Goal: Task Accomplishment & Management: Manage account settings

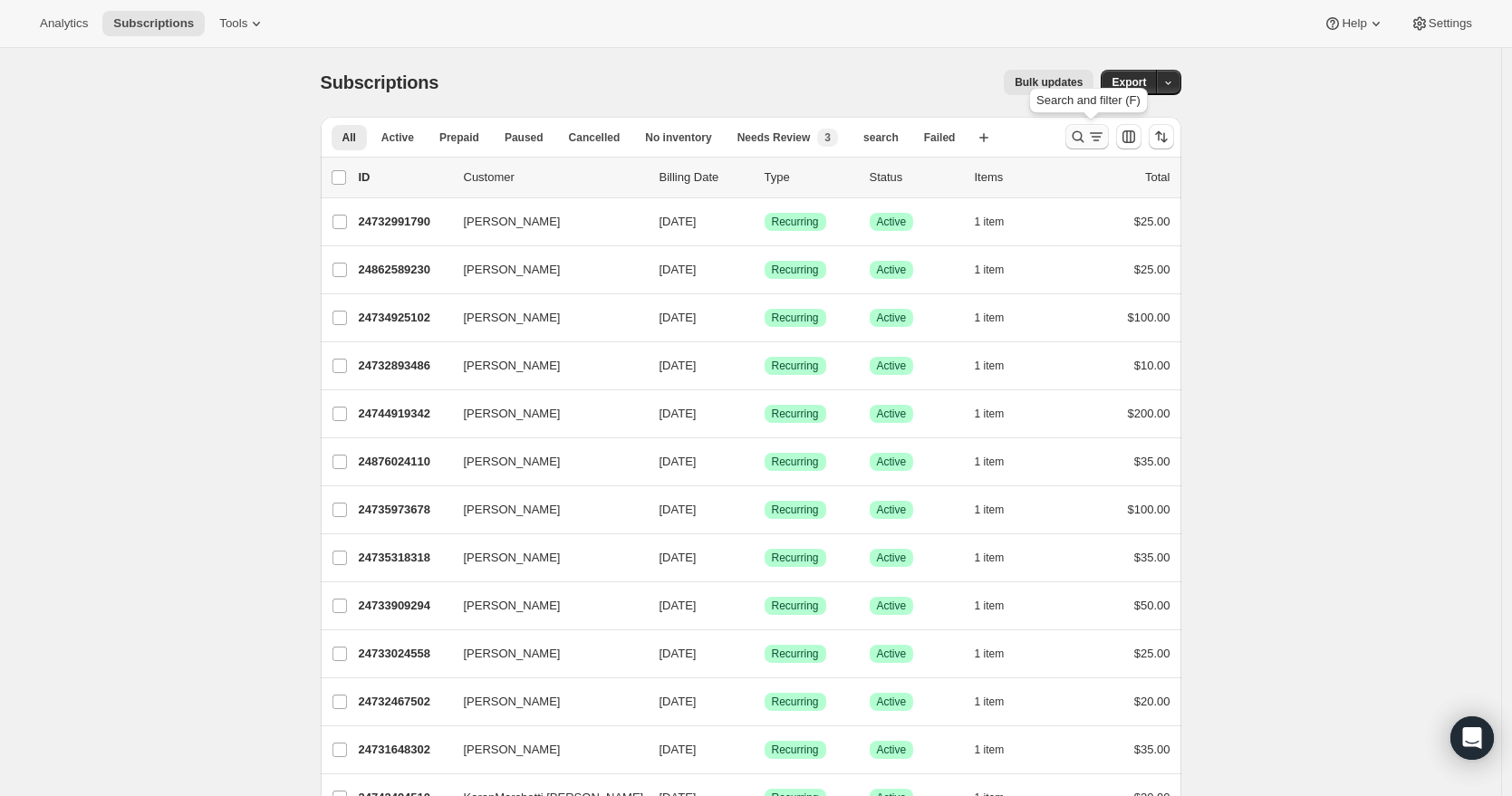
click at [1084, 132] on icon "Search and filter results" at bounding box center [1077, 137] width 11 height 11
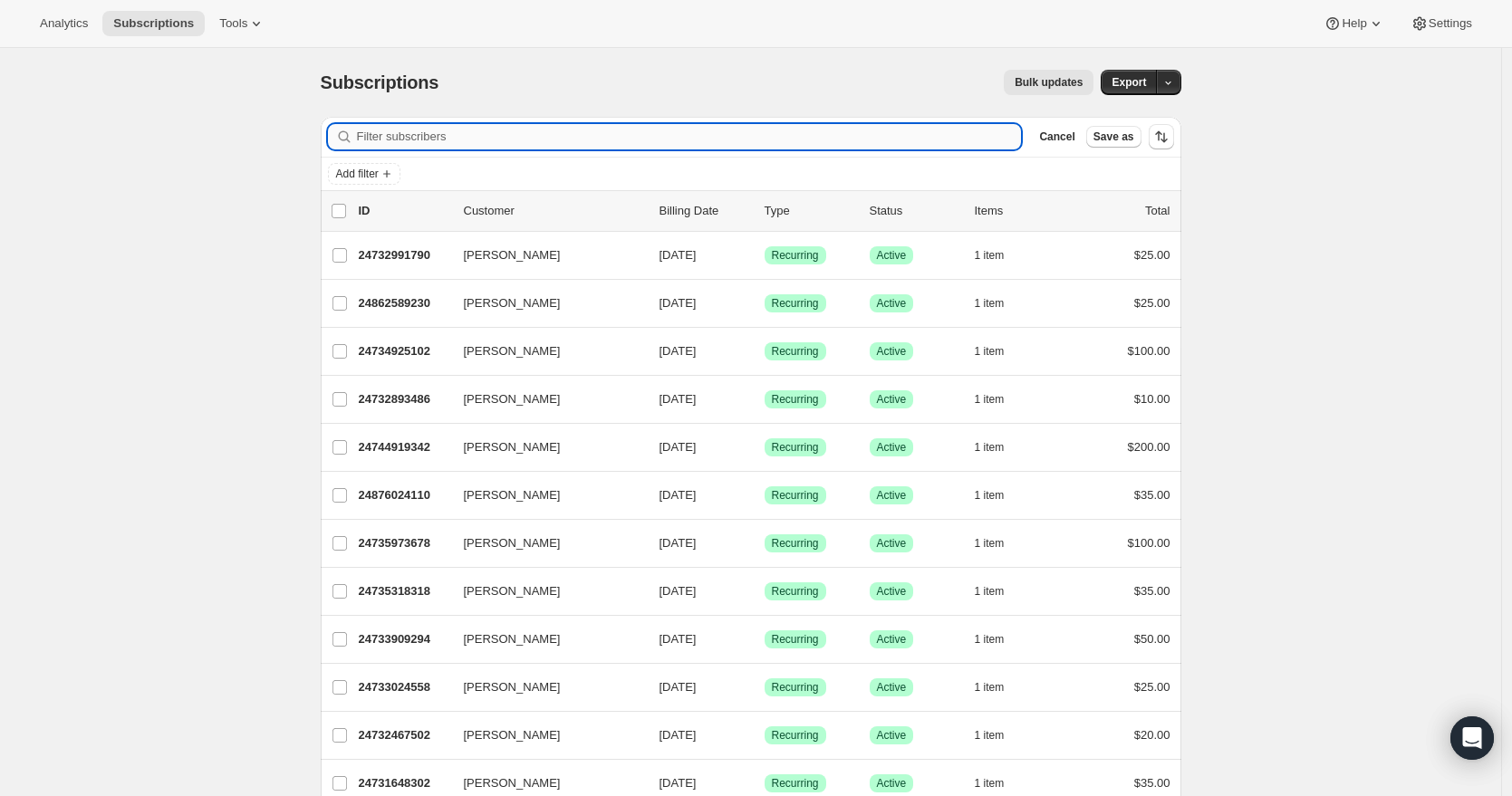
click at [600, 140] on input "Filter subscribers" at bounding box center [688, 136] width 665 height 26
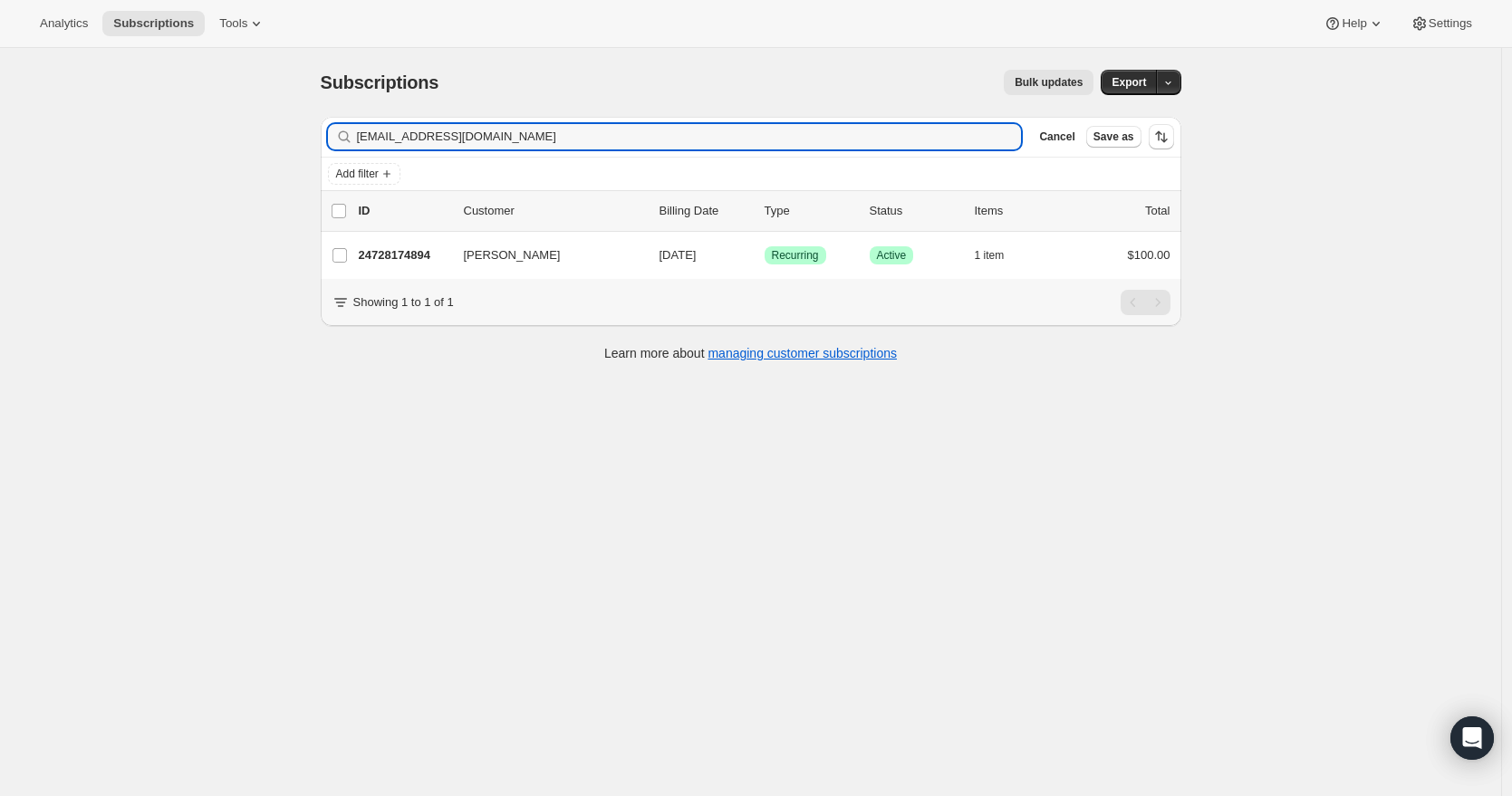
type input "[EMAIL_ADDRESS][DOMAIN_NAME]"
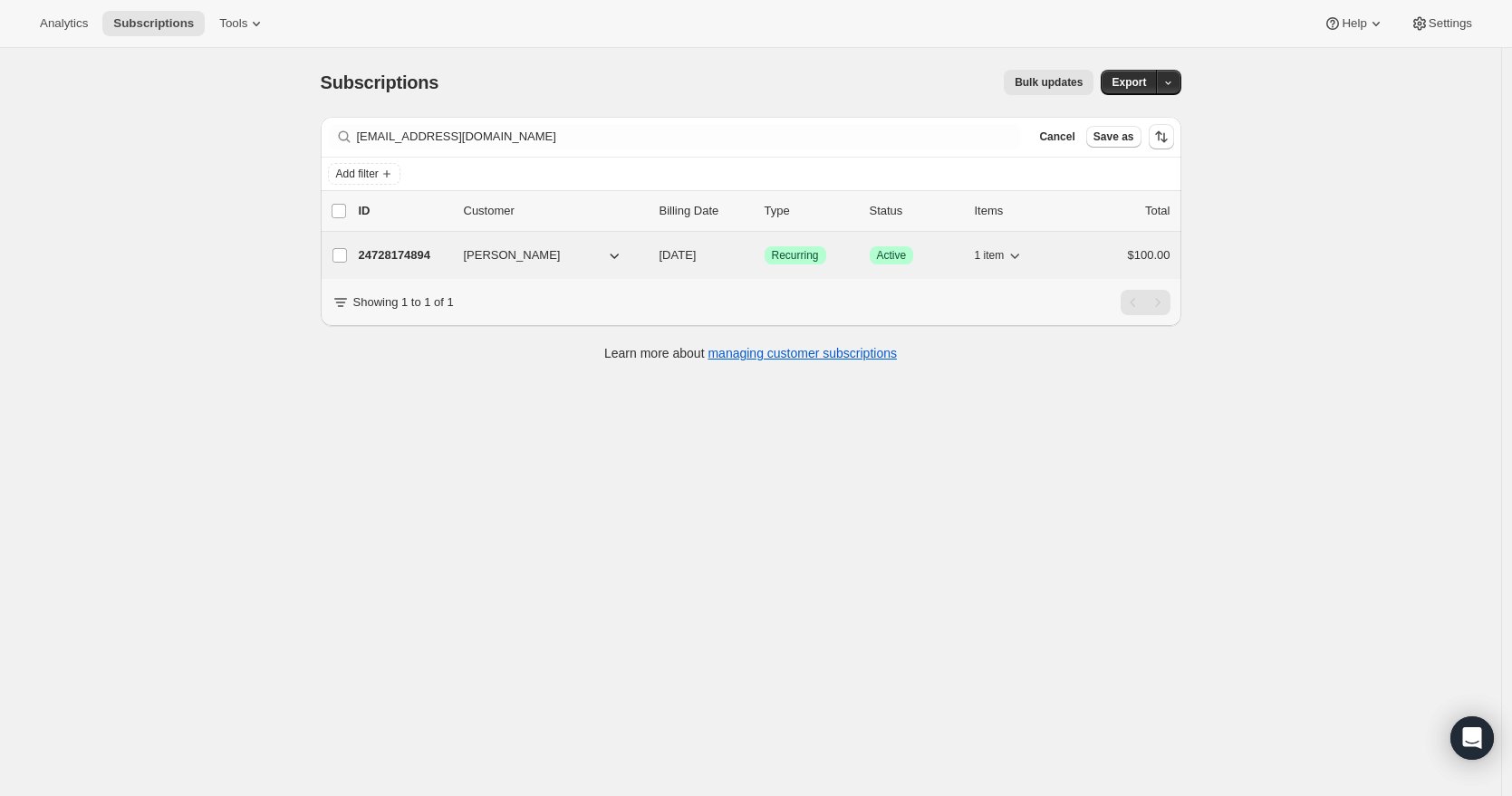
click at [441, 254] on p "24728174894" at bounding box center [404, 255] width 91 height 18
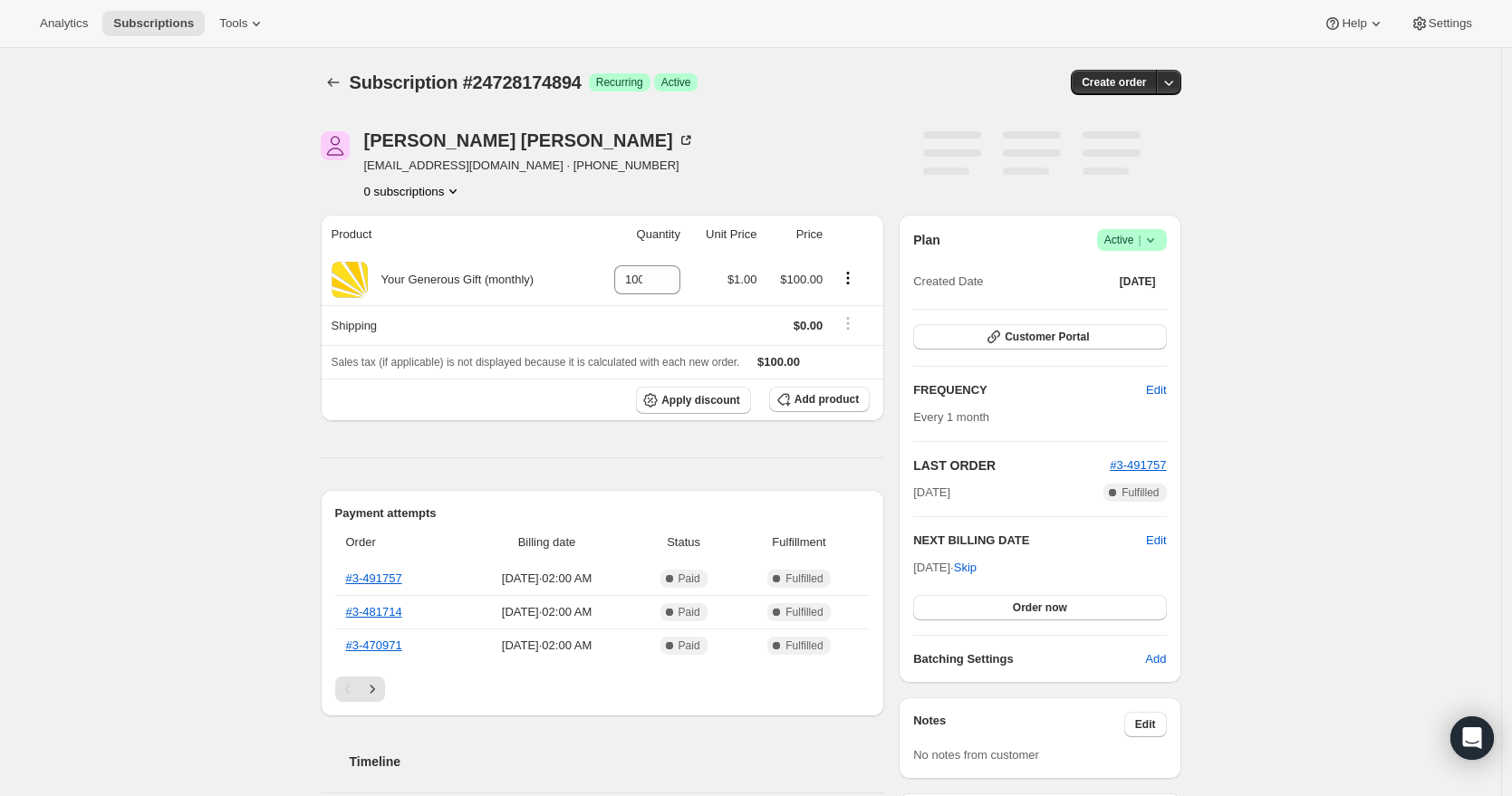
click at [1159, 248] on icon at bounding box center [1150, 239] width 18 height 18
click at [1150, 300] on span "Cancel subscription" at bounding box center [1131, 306] width 102 height 13
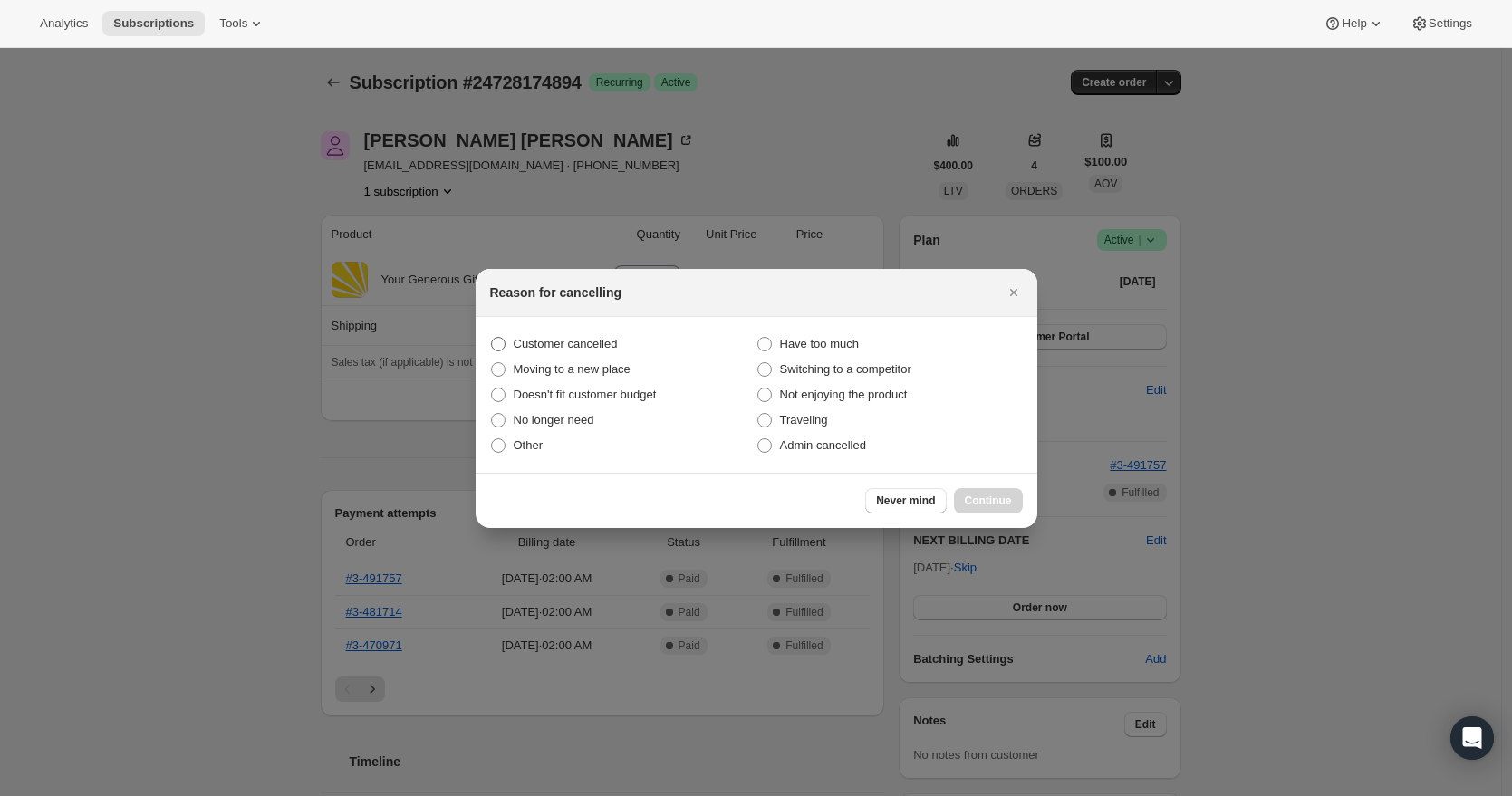
click at [617, 340] on span "Customer cancelled" at bounding box center [565, 343] width 104 height 13
click at [492, 337] on input "Customer cancelled" at bounding box center [491, 337] width 1 height 1
radio input "true"
click at [979, 504] on span "Continue" at bounding box center [988, 500] width 47 height 14
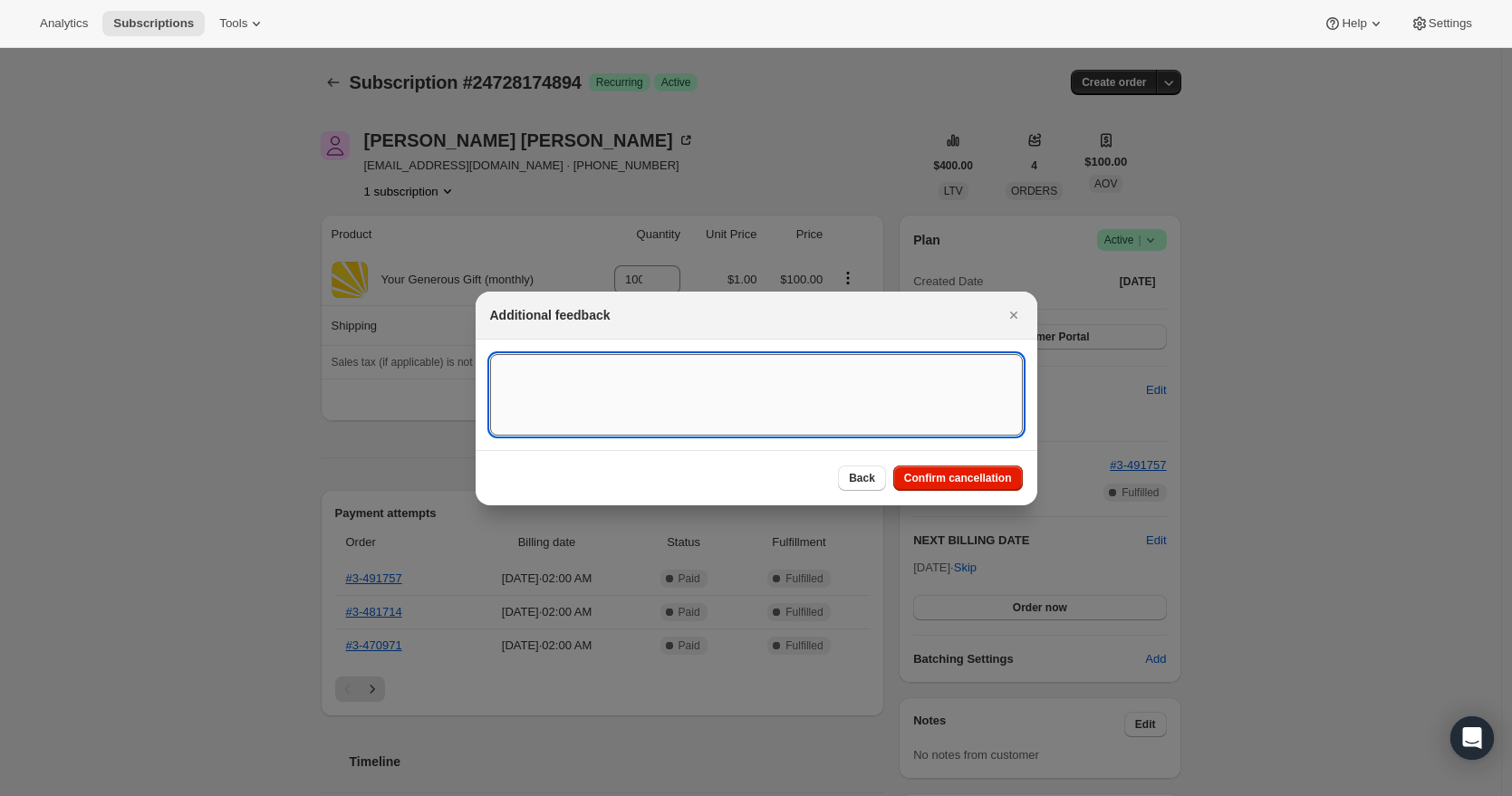
click at [670, 392] on textarea ":rbu:" at bounding box center [756, 395] width 532 height 81
click at [827, 370] on textarea "[DATE] RR - Cancel Recurring Donation per partners req" at bounding box center [756, 395] width 532 height 81
paste textarea "Caller is tired of getting mailings concerning giving all the time. He thought …"
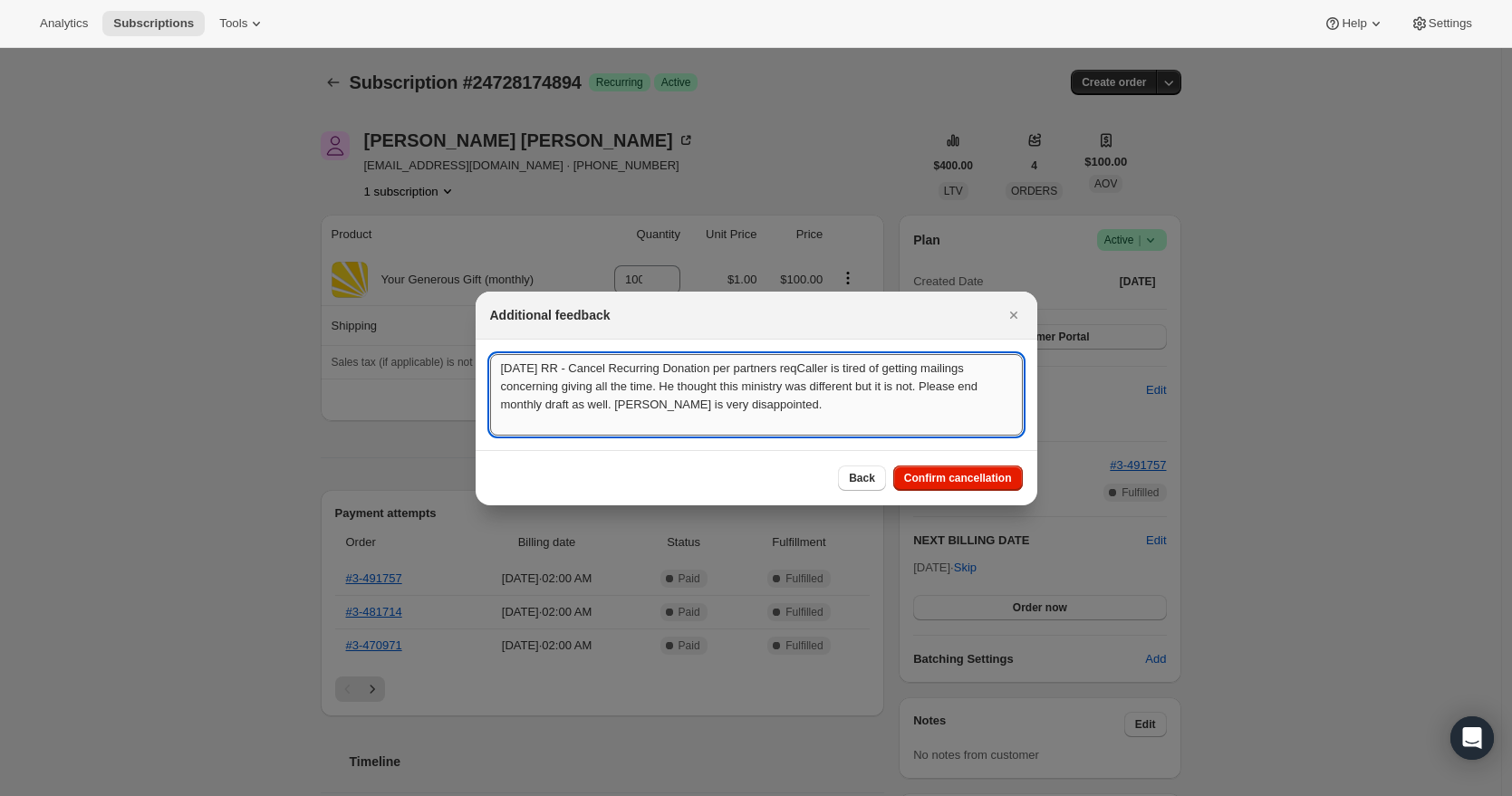
click at [817, 366] on textarea "[DATE] RR - Cancel Recurring Donation per partners reqCaller is tired of gettin…" at bounding box center [756, 395] width 532 height 81
click at [822, 407] on textarea "[DATE] RR - Cancel Recurring Donation per partners req "Caller is tired of gett…" at bounding box center [756, 395] width 532 height 81
click at [814, 376] on textarea "[DATE] RR - Cancel Recurring Donation per partners req "Caller is tired of gett…" at bounding box center [756, 395] width 532 height 81
click at [878, 408] on textarea "[DATE] RR - Cancel Recurring Donation per partners req w/MM "Caller is tired of…" at bounding box center [756, 395] width 532 height 81
drag, startPoint x: 796, startPoint y: 408, endPoint x: 410, endPoint y: 355, distance: 389.6
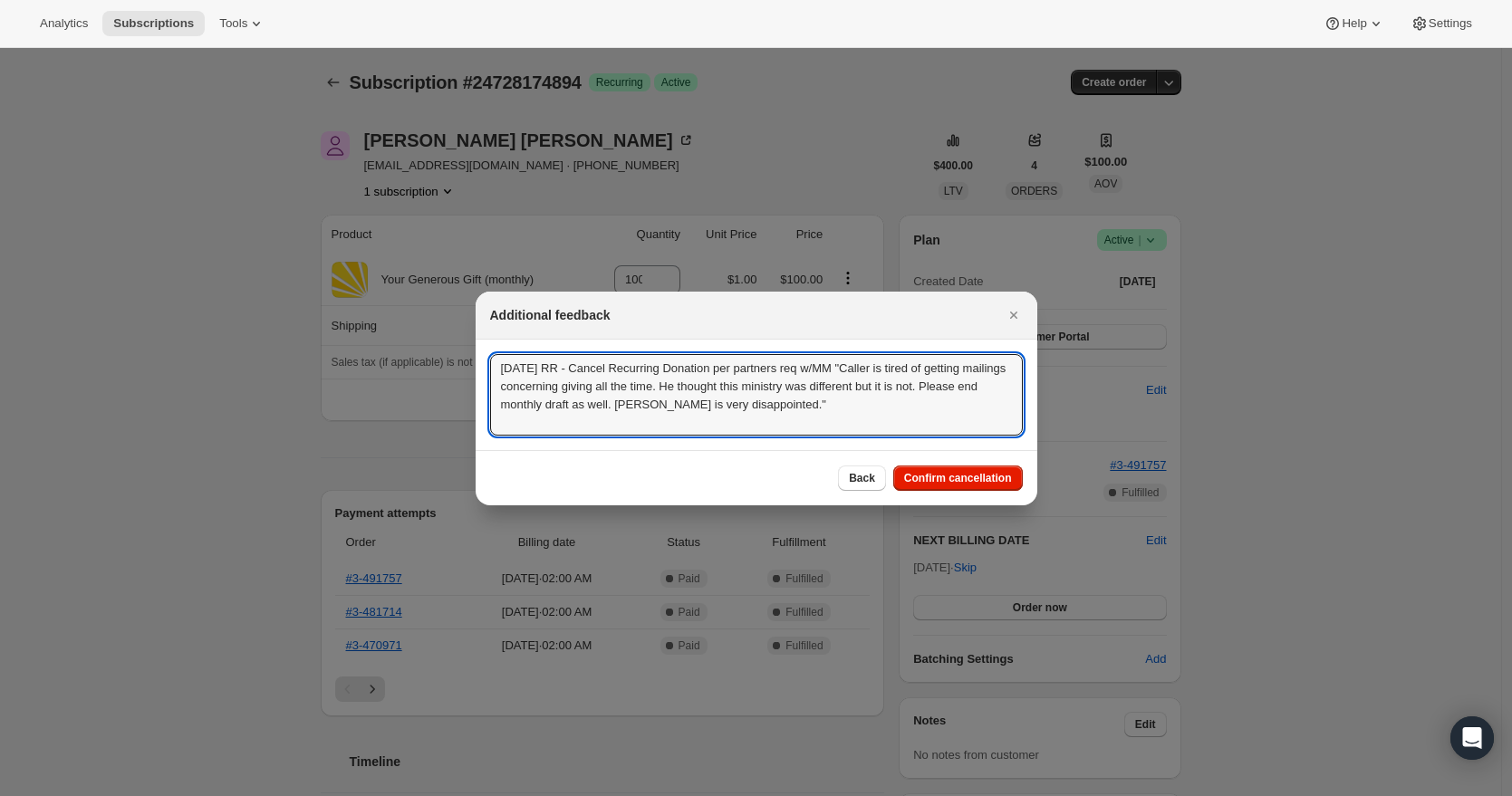
type textarea "[DATE] RR - Cancel Recurring Donation per partners req w/MM "Caller is tired of…"
click at [988, 477] on span "Confirm cancellation" at bounding box center [958, 477] width 108 height 14
